Goal: Ask a question

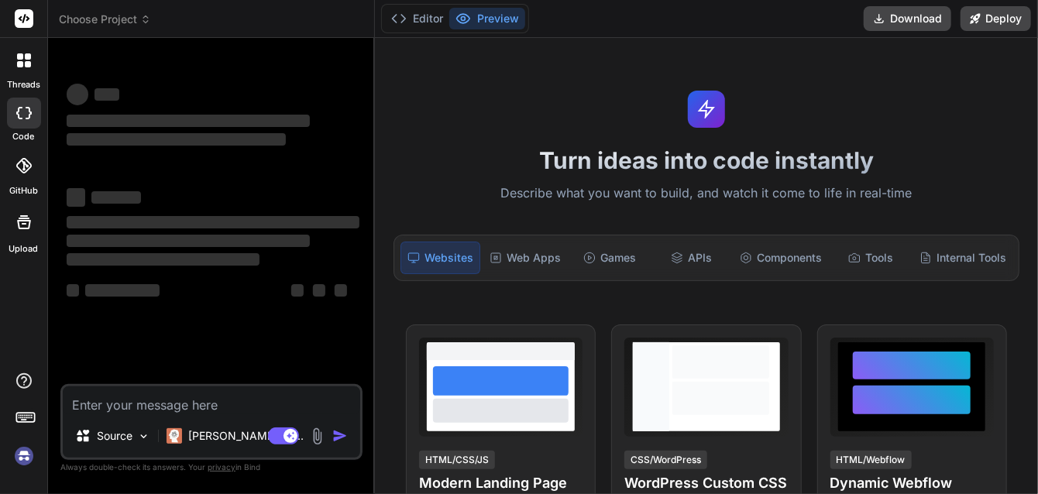
click at [201, 397] on textarea at bounding box center [212, 401] width 298 height 28
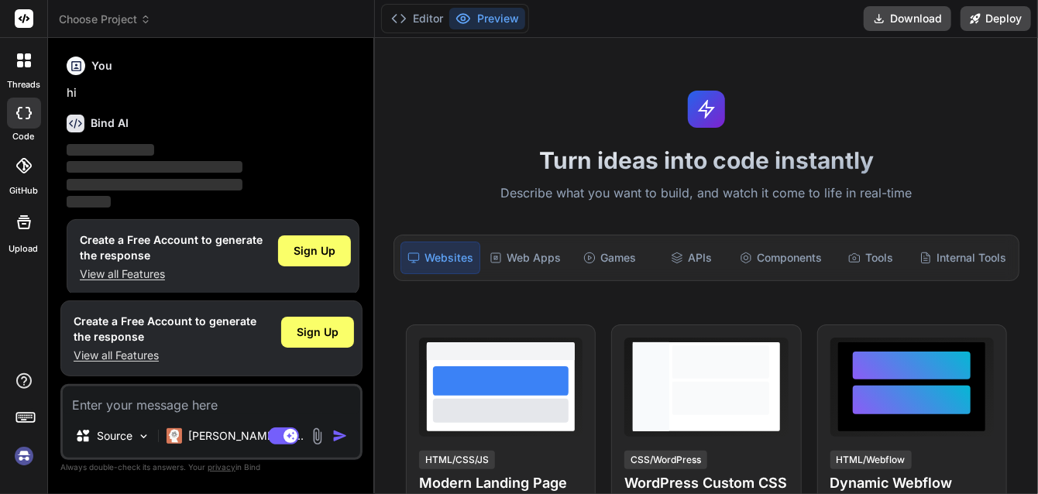
type textarea "x"
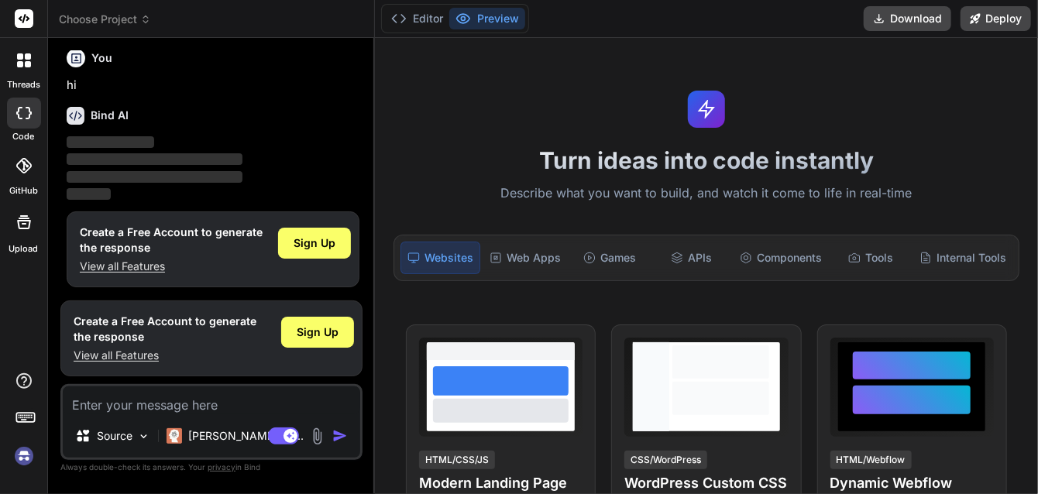
type textarea "h"
type textarea "x"
type textarea "hi"
type textarea "x"
type textarea "hi"
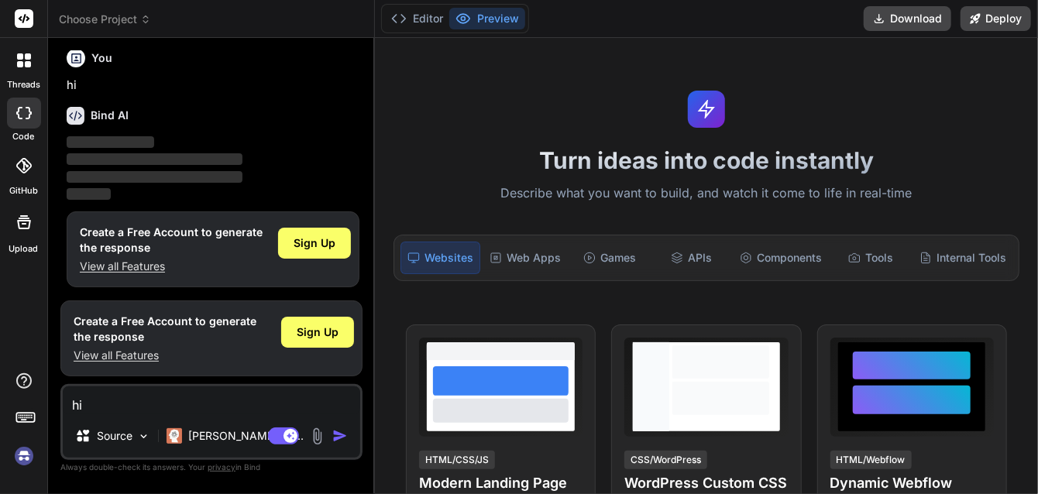
click at [342, 440] on img "button" at bounding box center [339, 435] width 15 height 15
click at [336, 436] on img "button" at bounding box center [339, 435] width 15 height 15
click at [169, 405] on textarea "hi" at bounding box center [212, 401] width 298 height 28
click at [250, 391] on textarea "hi" at bounding box center [212, 401] width 298 height 28
